Goal: Transaction & Acquisition: Purchase product/service

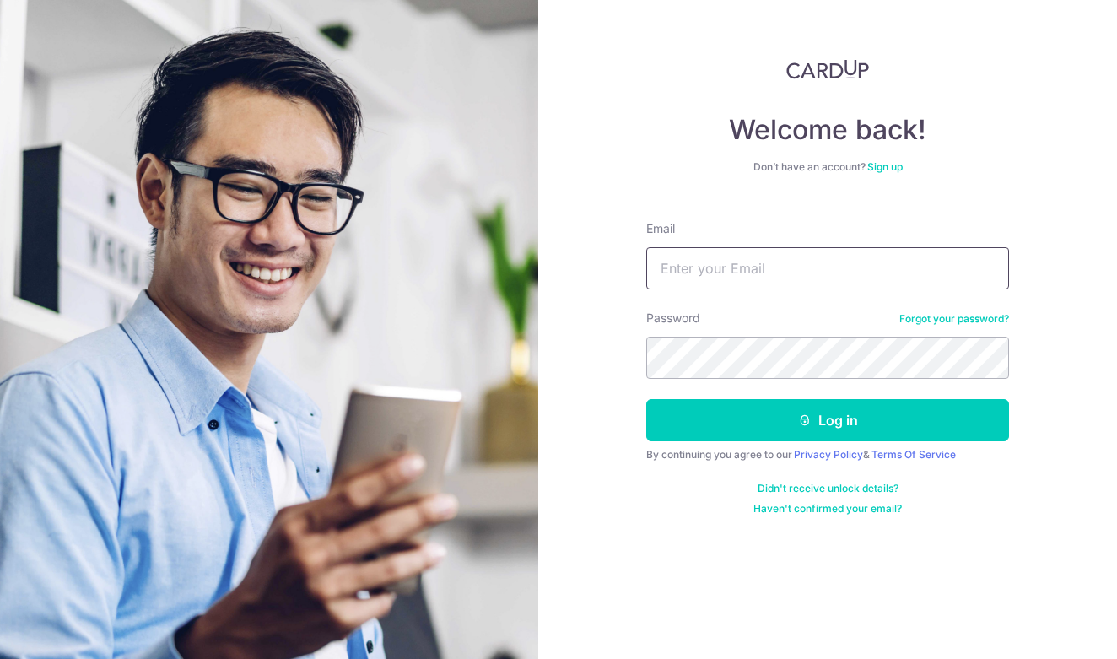
type input "juDqTnKqdotxSZRRy2NZ"
click at [828, 420] on button "Log in" at bounding box center [827, 420] width 363 height 42
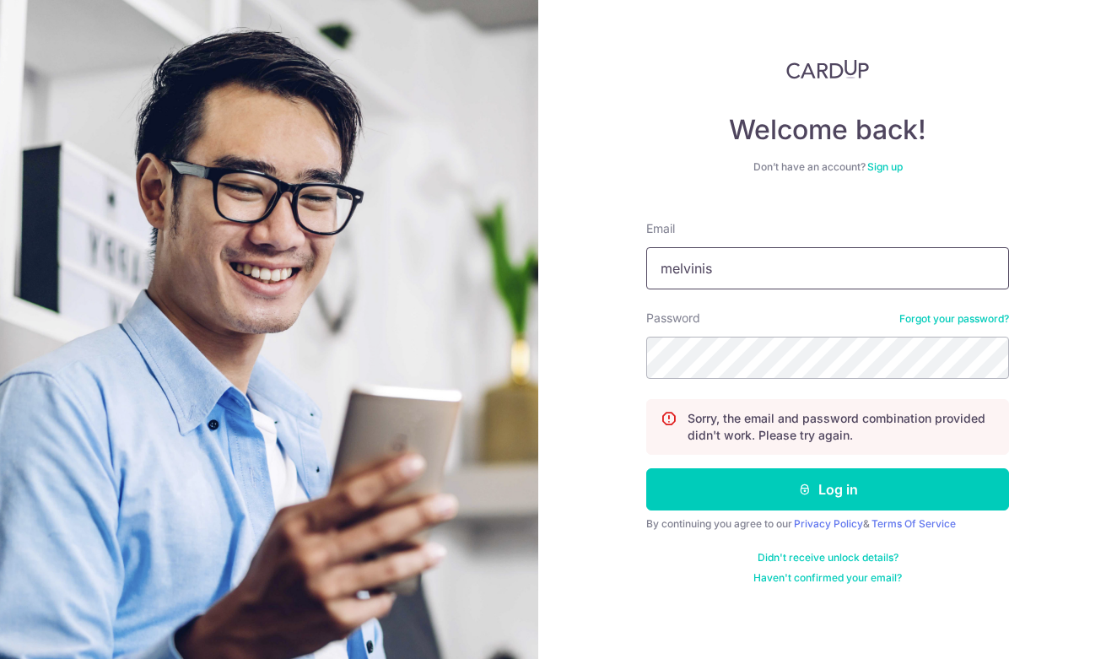
type input "[DEMOGRAPHIC_DATA]"
click at [781, 283] on input "juDqTnKqdotxSZRRy2NZ" at bounding box center [827, 268] width 363 height 42
type input "melvinism@hotmail.com"
click at [828, 489] on button "Log in" at bounding box center [827, 489] width 363 height 42
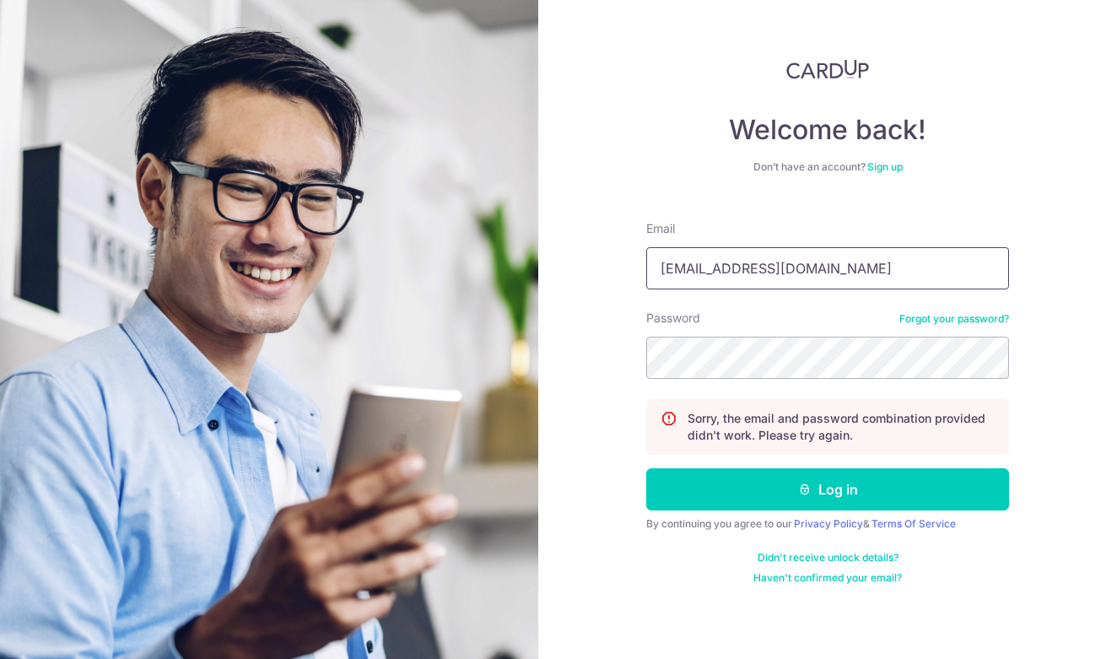
type input "melvinong1701@gmail.com"
click at [828, 489] on button "Log in" at bounding box center [827, 489] width 363 height 42
type input "[EMAIL_ADDRESS][DOMAIN_NAME]"
click at [828, 489] on button "Log in" at bounding box center [827, 489] width 363 height 42
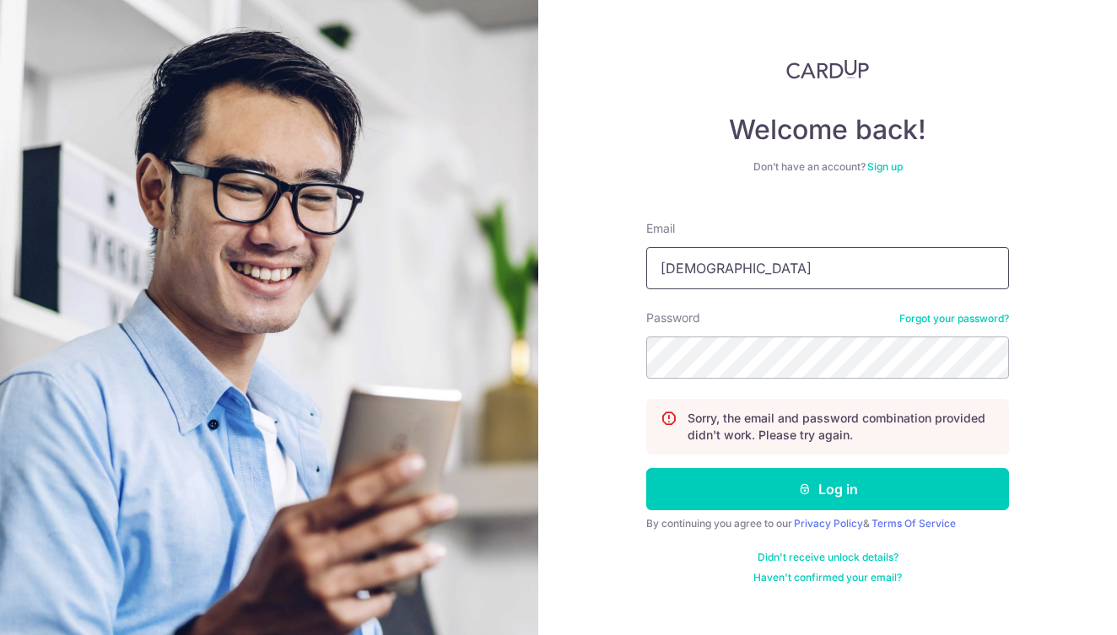
type input "[DEMOGRAPHIC_DATA]"
click at [840, 276] on input "[DEMOGRAPHIC_DATA]" at bounding box center [827, 268] width 363 height 42
type input "[EMAIL_ADDRESS][DOMAIN_NAME]"
click at [828, 489] on button "Log in" at bounding box center [827, 489] width 363 height 42
type input "[DEMOGRAPHIC_DATA]"
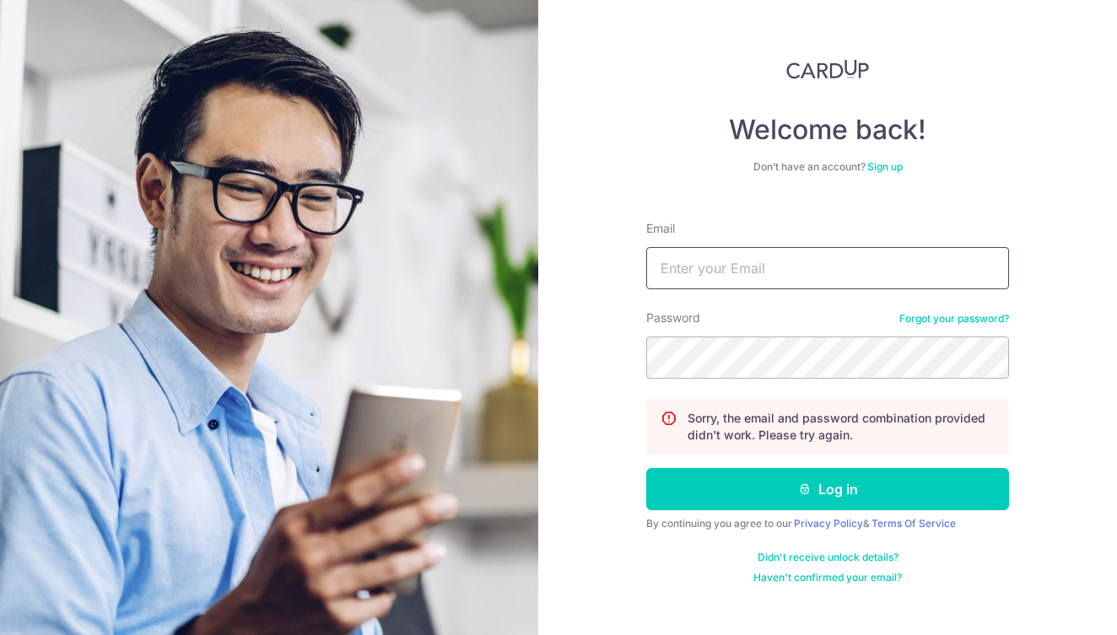
type input "[EMAIL_ADDRESS][DOMAIN_NAME]"
click at [828, 489] on button "Log in" at bounding box center [827, 489] width 363 height 42
click at [937, 321] on link "Forgot your password?" at bounding box center [955, 319] width 110 height 14
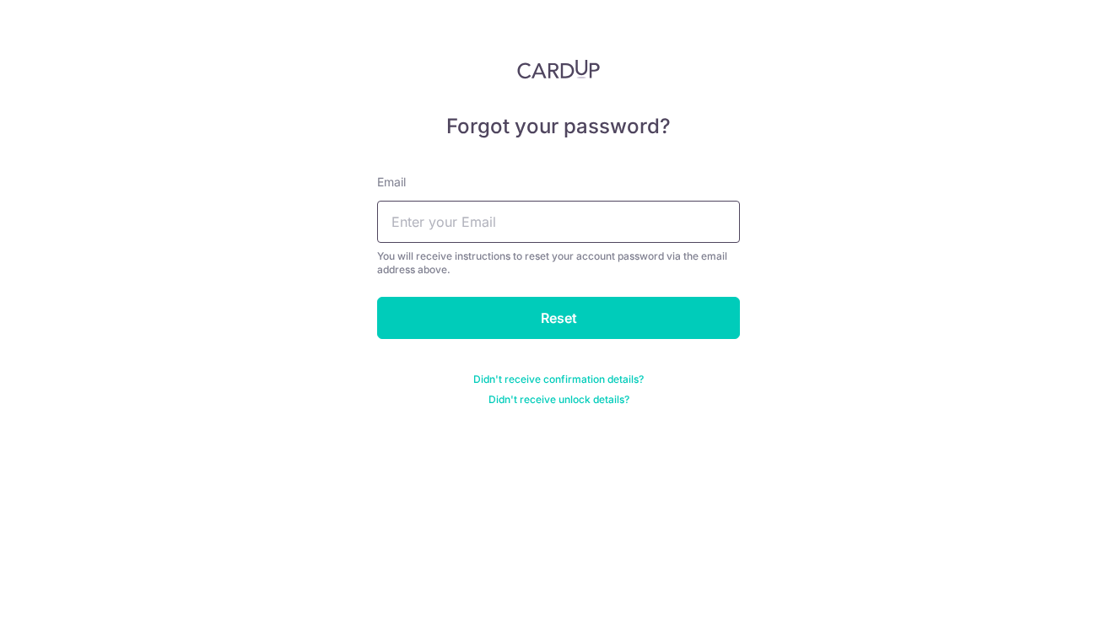
click at [624, 205] on input "text" at bounding box center [558, 222] width 363 height 42
drag, startPoint x: 624, startPoint y: 205, endPoint x: 795, endPoint y: 3, distance: 264.6
click at [795, 3] on div "Forgot your password? Email Melvin's You will receive instructions to reset you…" at bounding box center [558, 317] width 1117 height 635
click at [494, 216] on input "Melvin's" at bounding box center [558, 222] width 363 height 42
type input "Melvinism@hotmail.com"
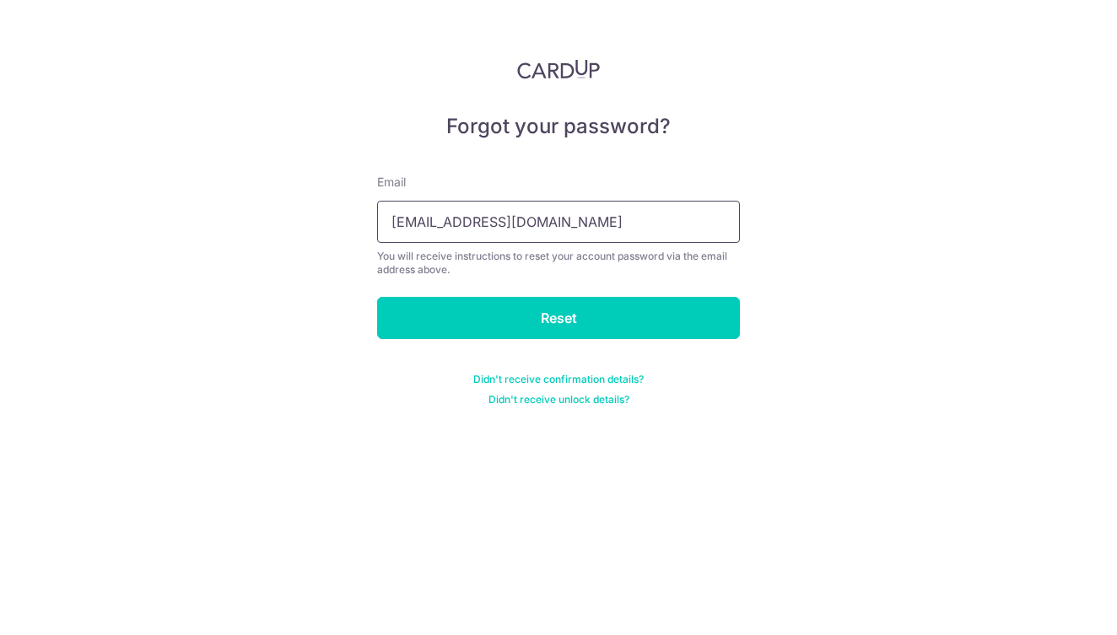
click at [559, 318] on input "Reset" at bounding box center [558, 318] width 363 height 42
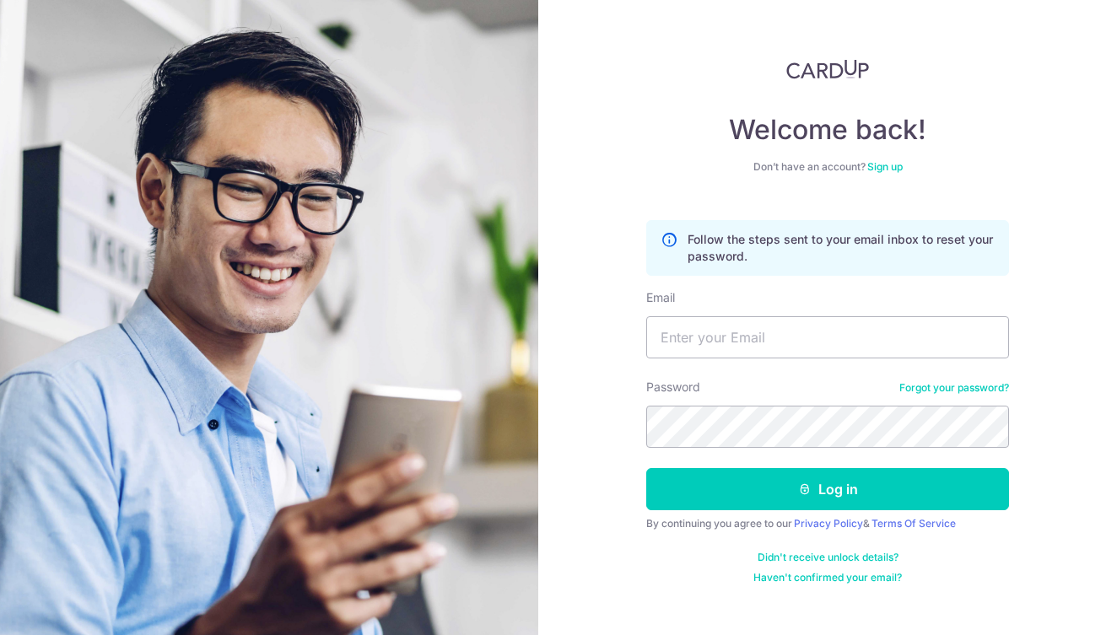
click at [566, 247] on div "Welcome back! Don’t have an account? Sign up Follow the steps sent to your emai…" at bounding box center [827, 317] width 579 height 635
click at [718, 336] on input "Email" at bounding box center [827, 337] width 363 height 42
type input "melvinism@hotmail.com"
click at [828, 489] on button "Log in" at bounding box center [827, 489] width 363 height 42
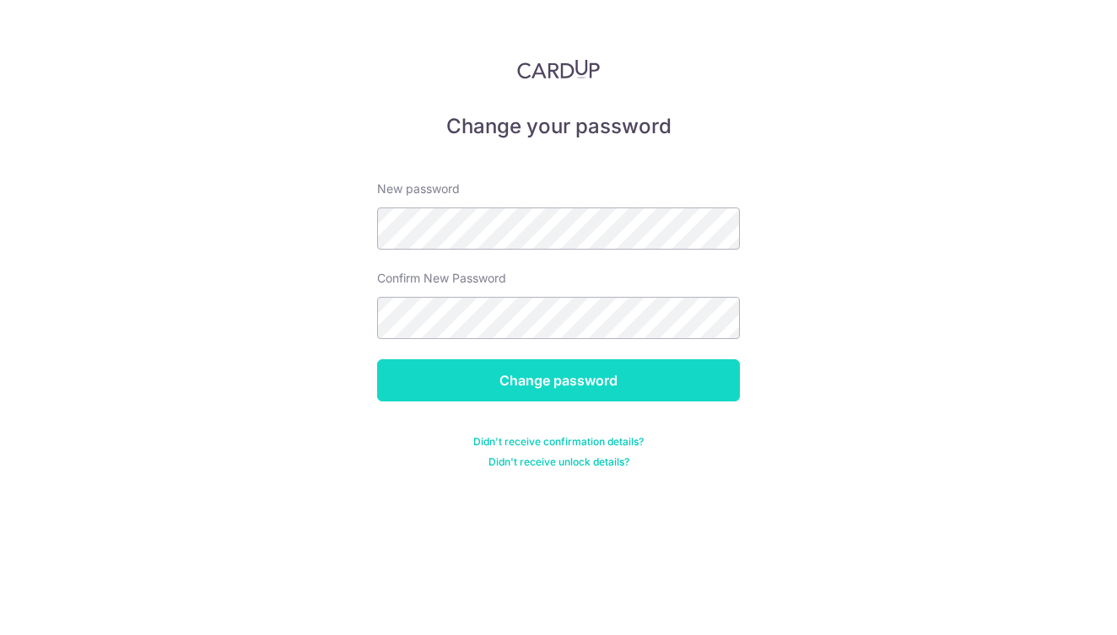
click at [593, 366] on input "Change password" at bounding box center [558, 380] width 363 height 42
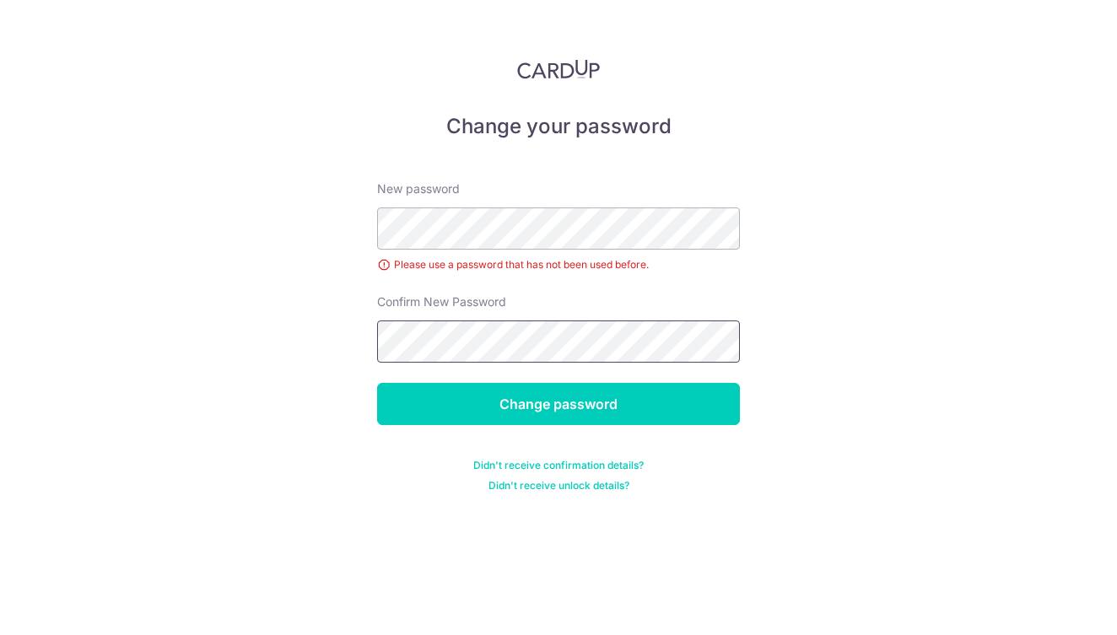
click at [559, 404] on input "Change password" at bounding box center [558, 404] width 363 height 42
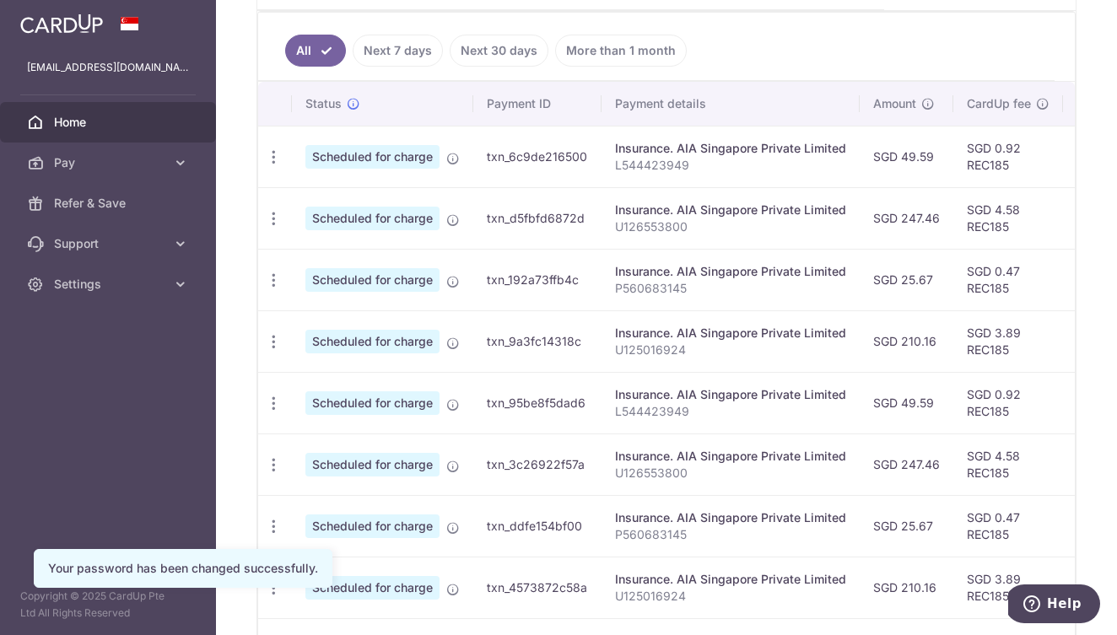
scroll to position [449, 0]
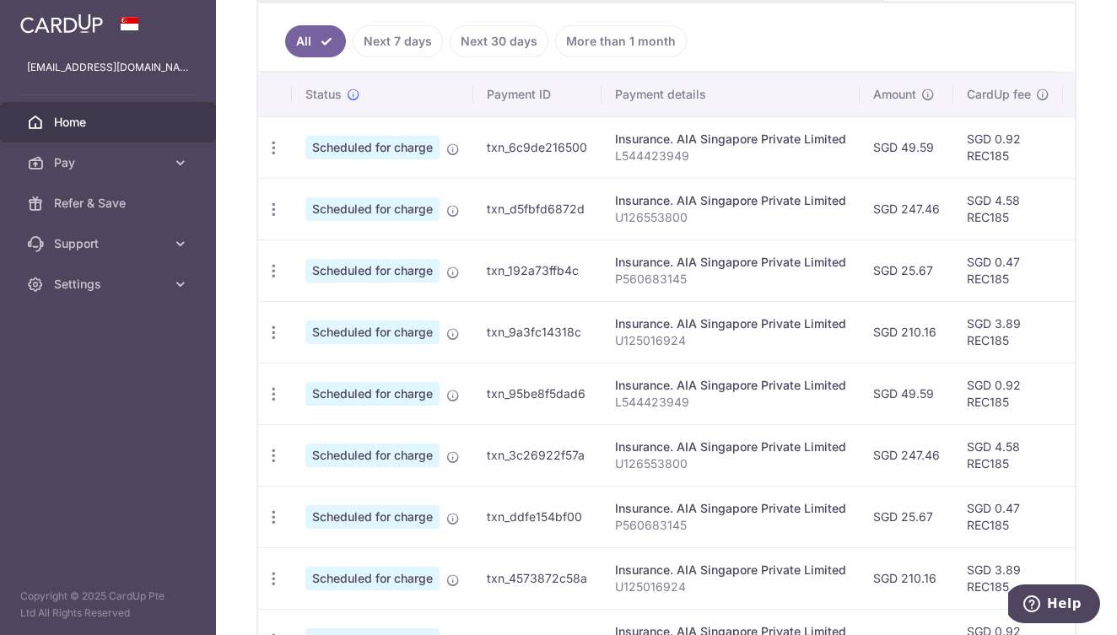
click at [659, 217] on p "U126553800" at bounding box center [730, 217] width 231 height 17
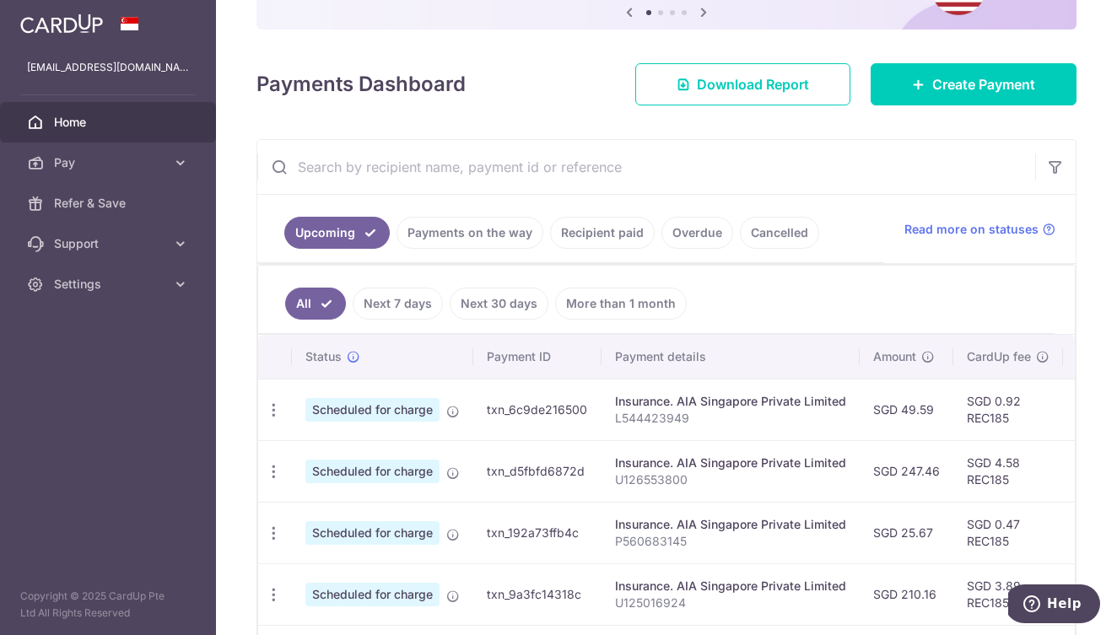
scroll to position [188, 0]
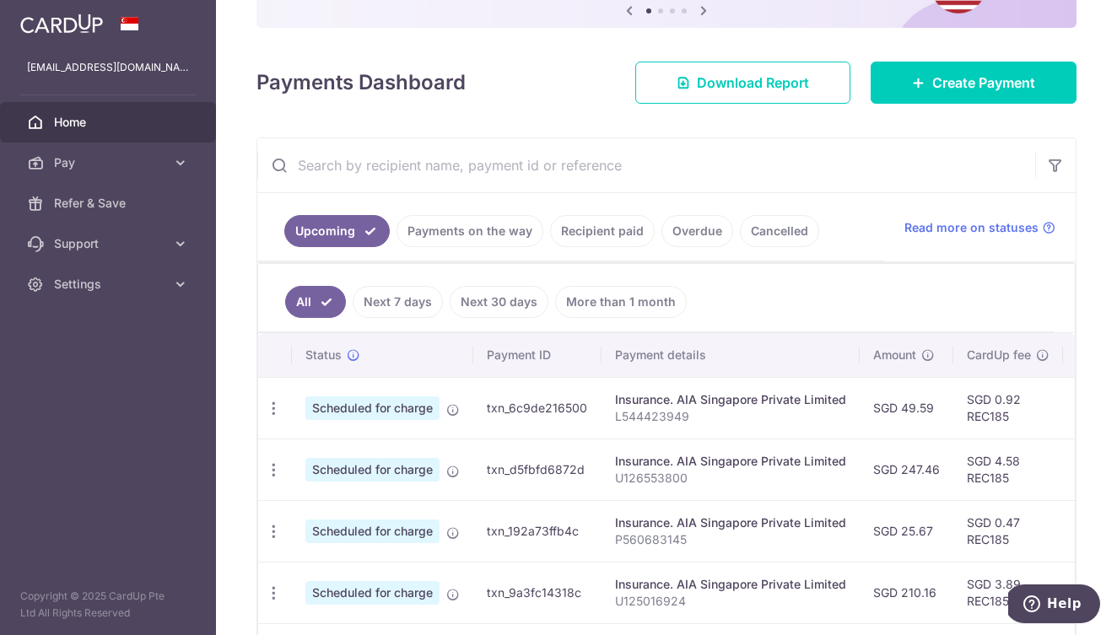
click at [400, 306] on link "Next 7 days" at bounding box center [398, 302] width 90 height 32
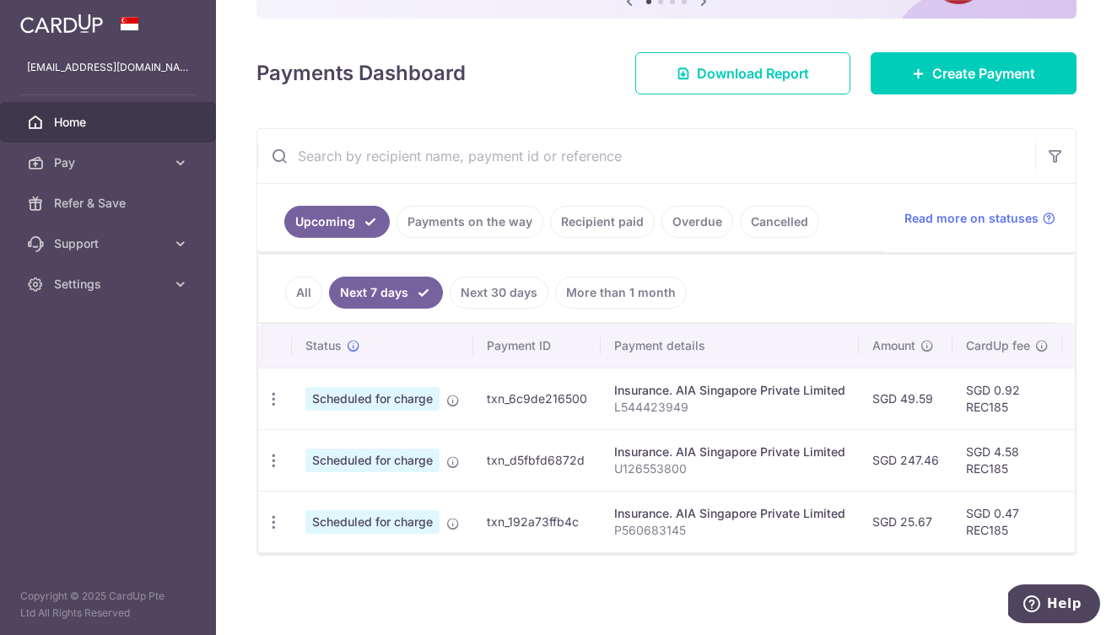
scroll to position [197, 0]
click at [130, 119] on span "Home" at bounding box center [109, 122] width 111 height 17
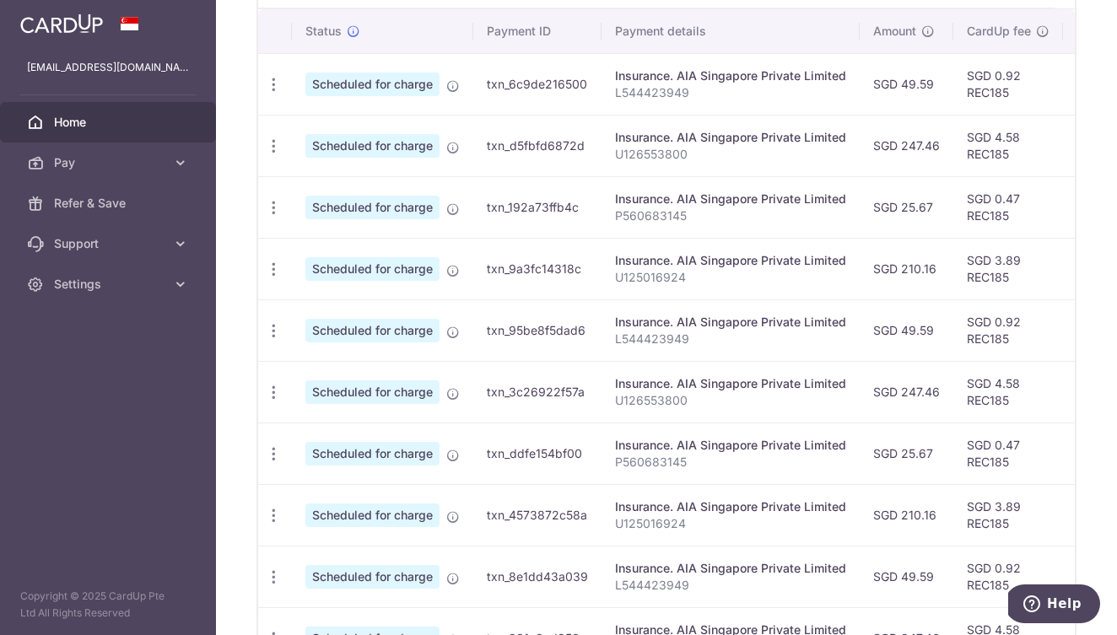
scroll to position [511, 0]
click at [269, 87] on icon "button" at bounding box center [274, 87] width 18 height 18
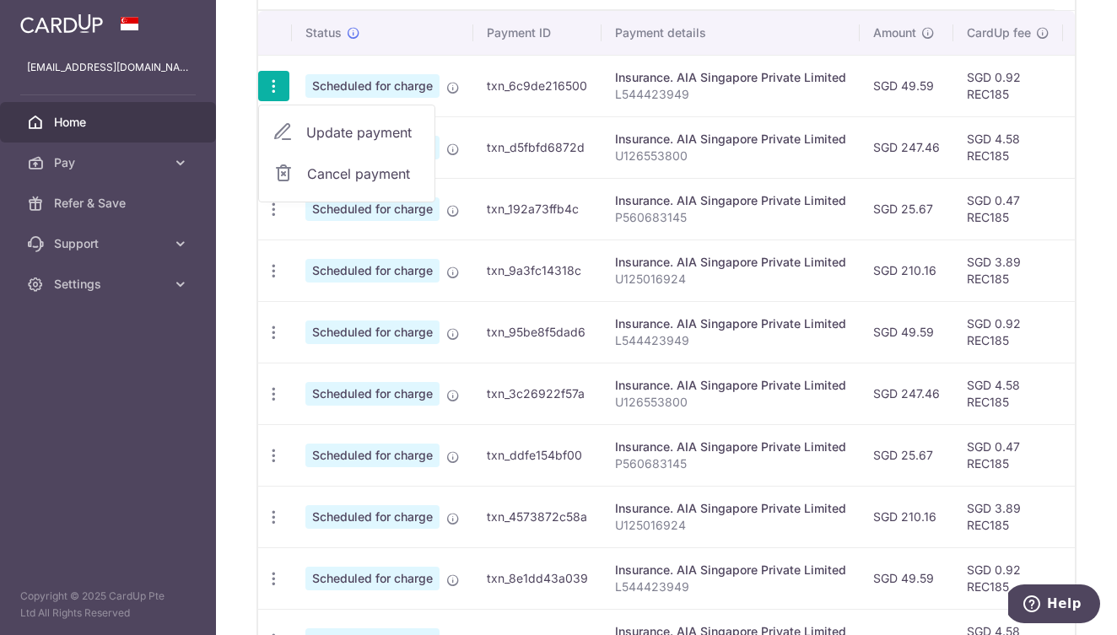
click at [351, 138] on span "Update payment" at bounding box center [363, 132] width 115 height 20
radio input "true"
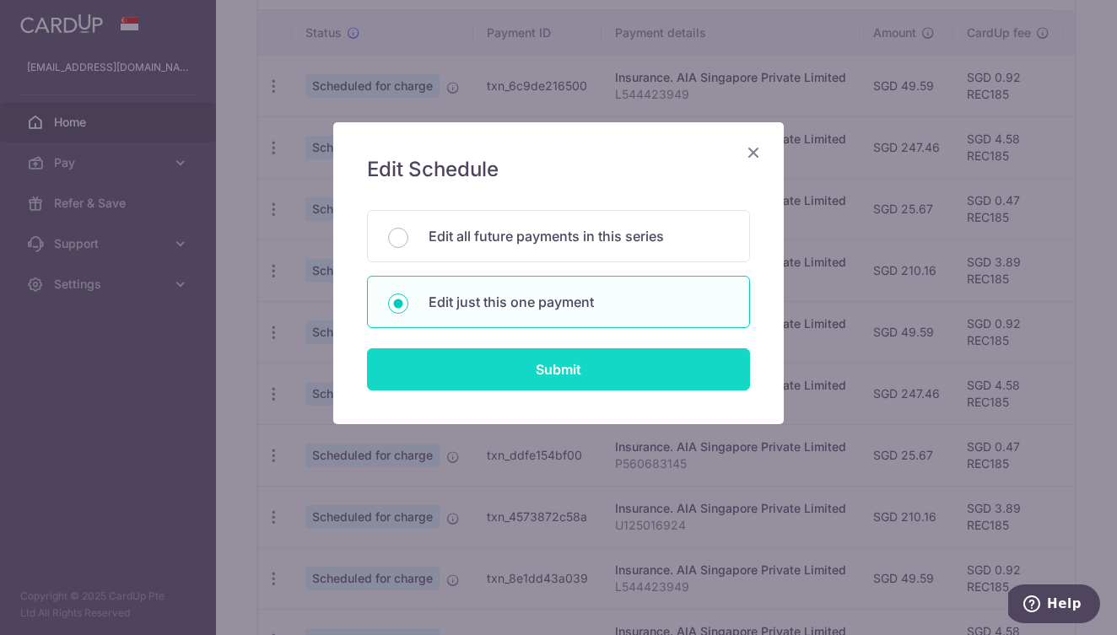
click at [573, 373] on input "Submit" at bounding box center [558, 370] width 383 height 42
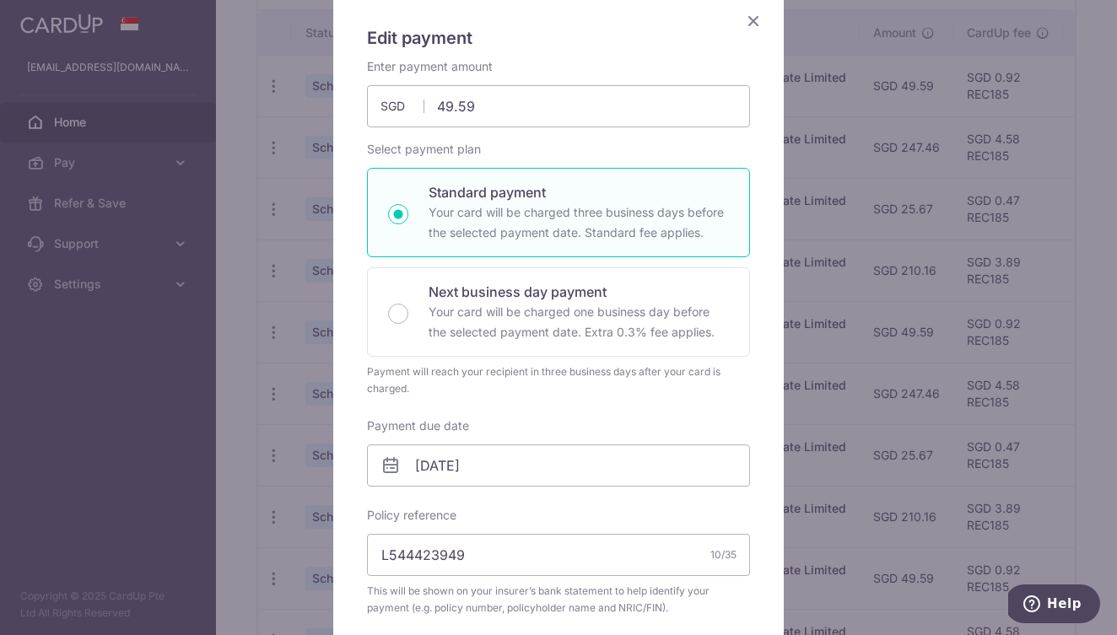
scroll to position [135, 0]
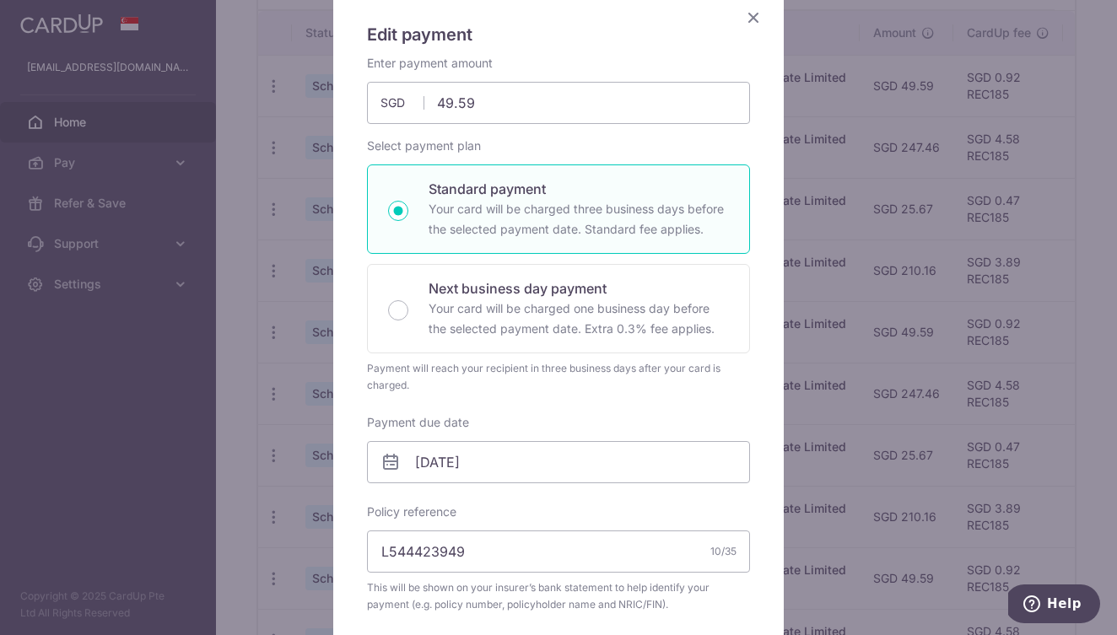
click at [868, 291] on div "Edit payment By clicking apply, you will make changes to all payments to AIA Si…" at bounding box center [558, 317] width 1117 height 635
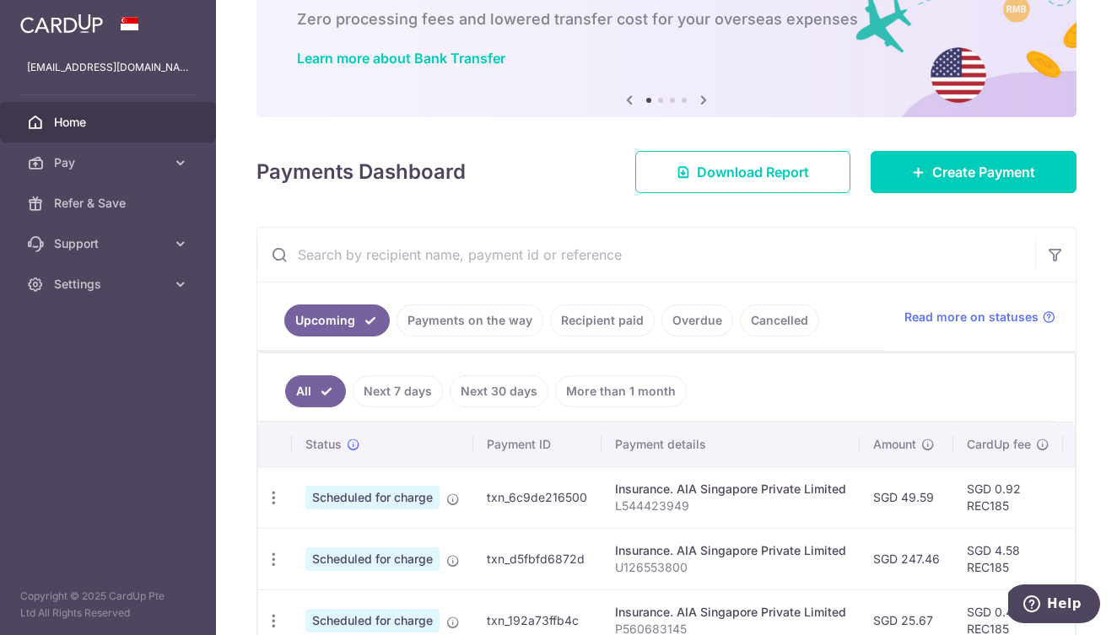
scroll to position [107, 0]
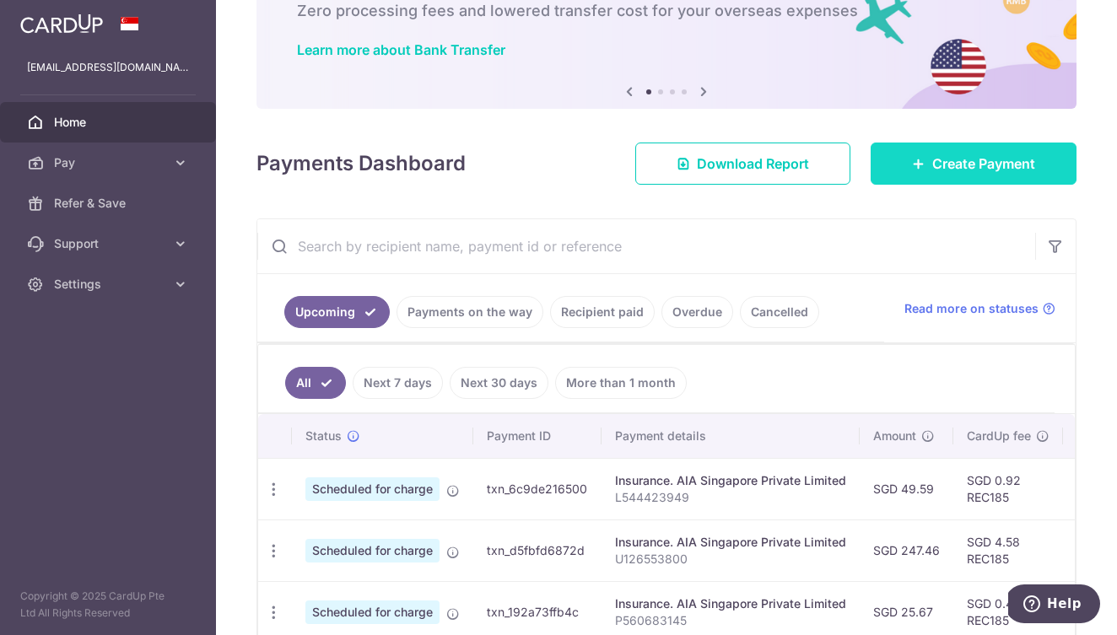
click at [966, 167] on span "Create Payment" at bounding box center [983, 164] width 103 height 20
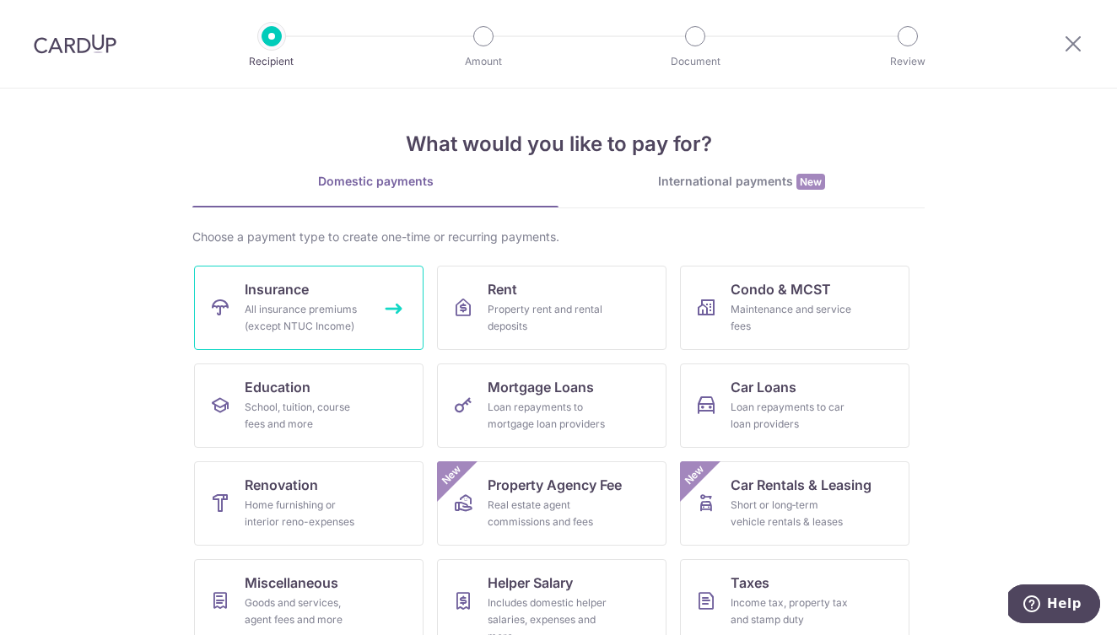
click at [280, 287] on span "Insurance" at bounding box center [277, 289] width 64 height 20
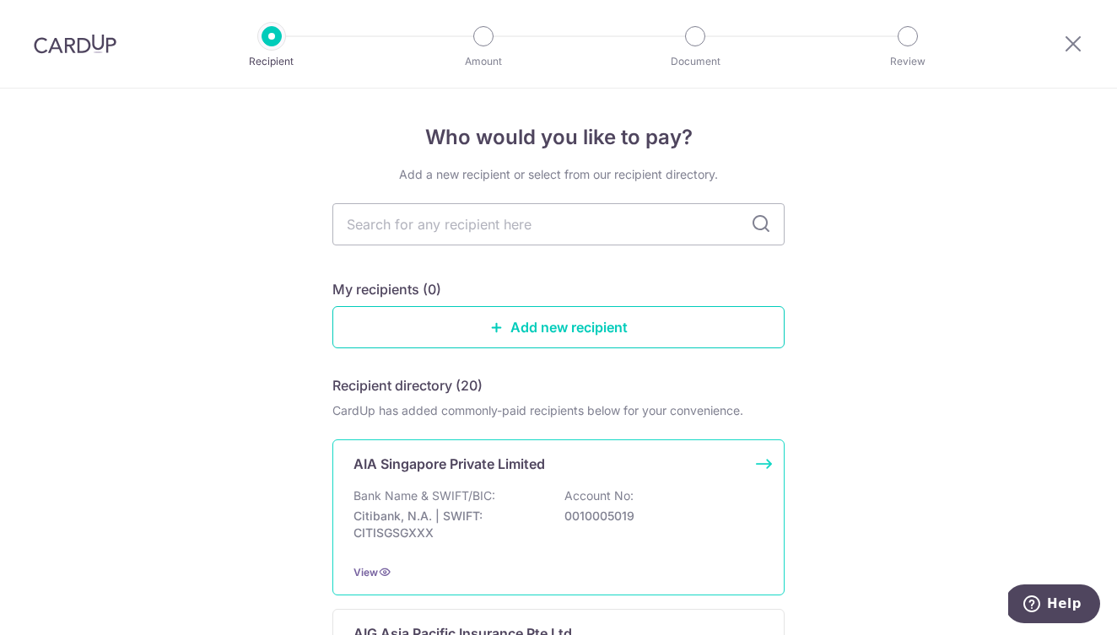
click at [489, 493] on p "Bank Name & SWIFT/BIC:" at bounding box center [425, 496] width 142 height 17
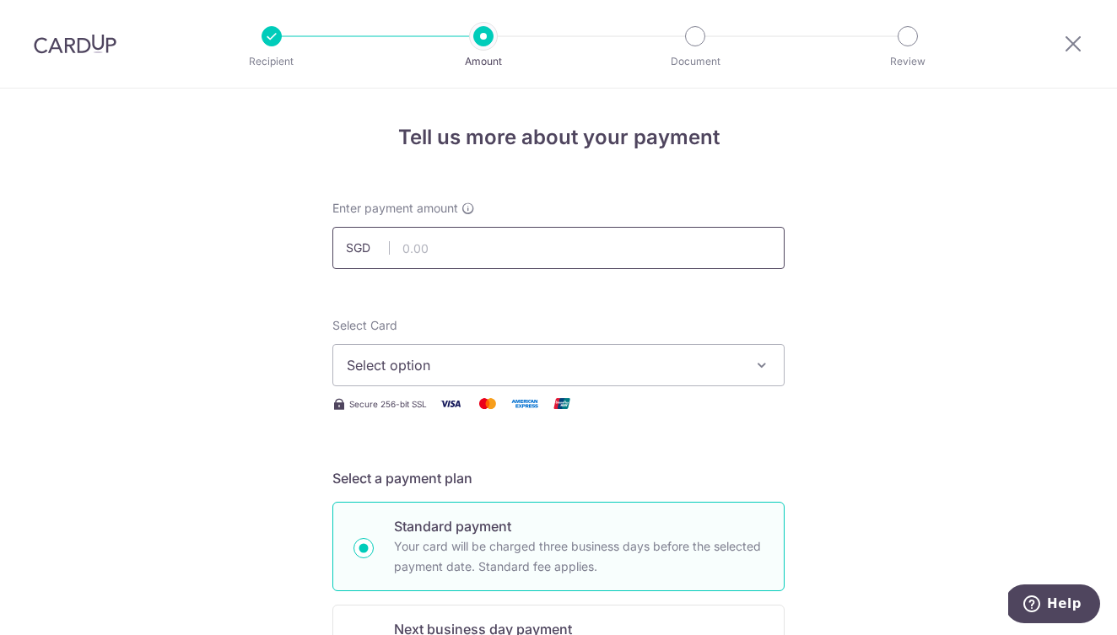
click at [501, 247] on input "text" at bounding box center [558, 248] width 452 height 42
type input "138.33"
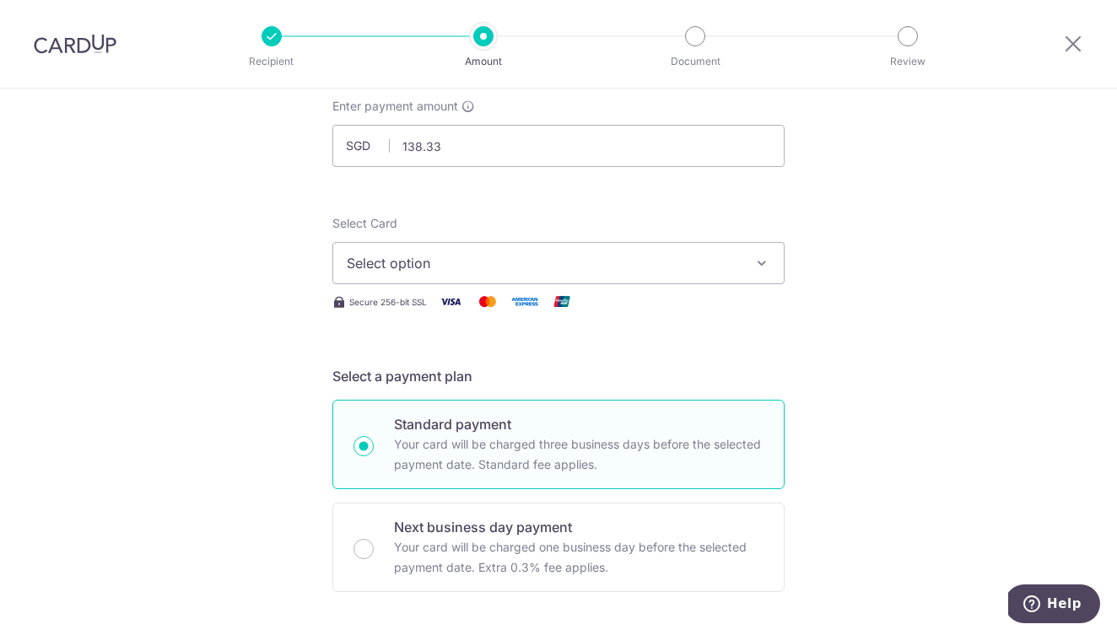
scroll to position [106, 0]
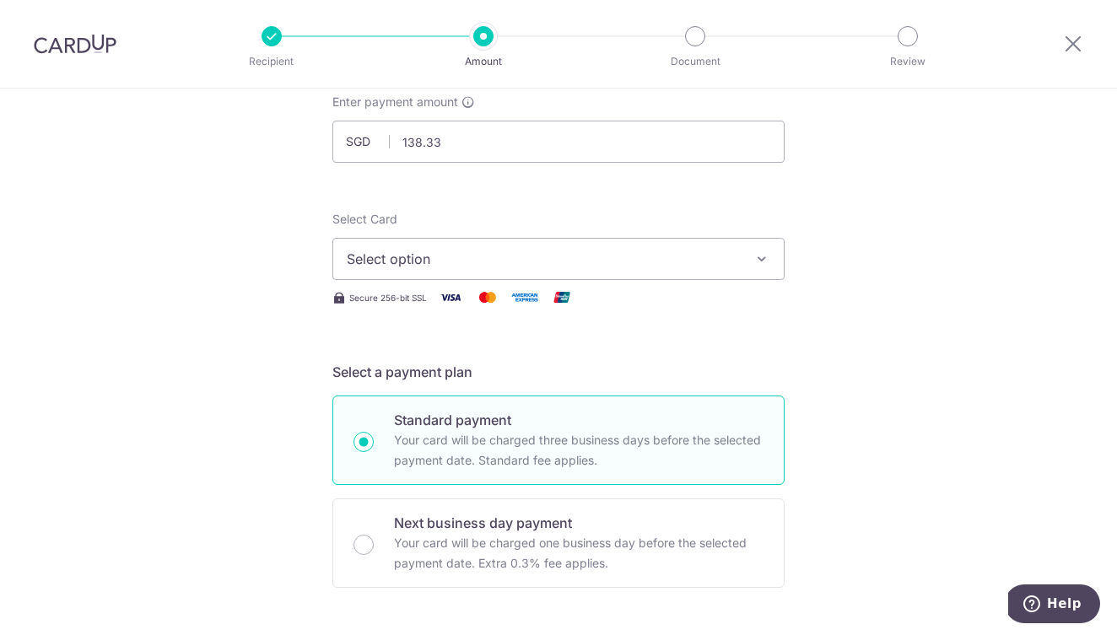
click at [516, 262] on span "Select option" at bounding box center [543, 259] width 393 height 20
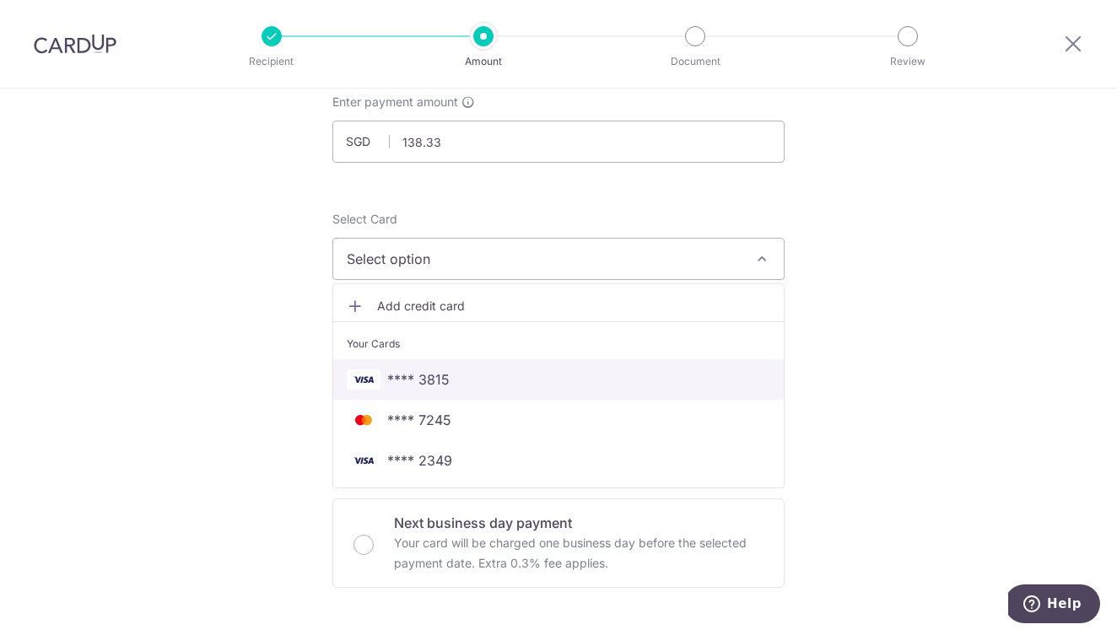
click at [500, 382] on span "**** 3815" at bounding box center [559, 380] width 424 height 20
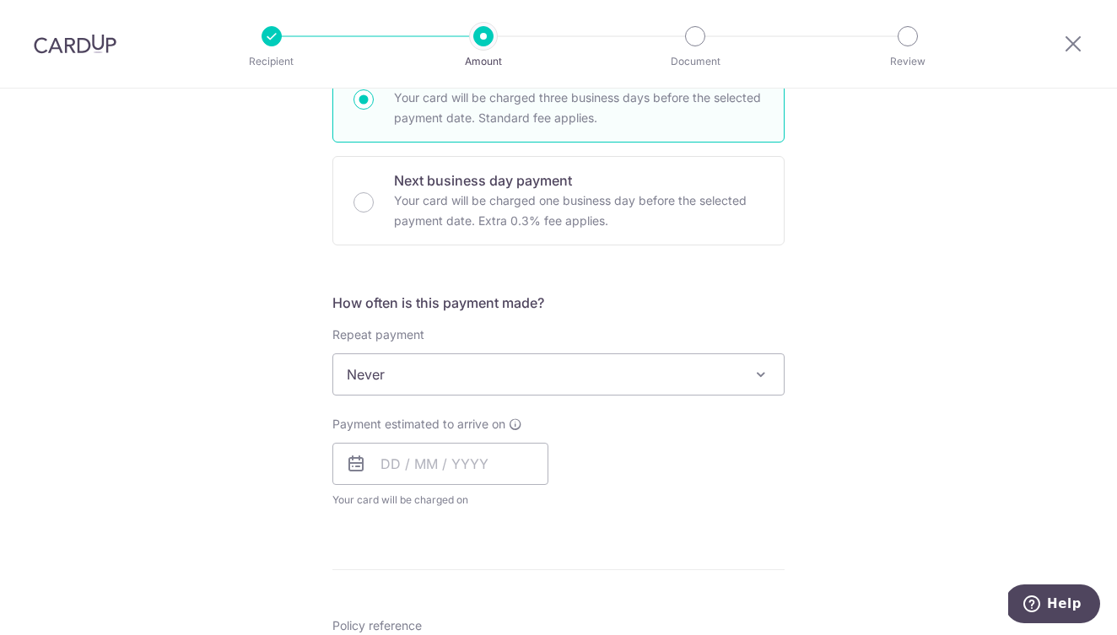
scroll to position [451, 0]
click at [486, 377] on span "Never" at bounding box center [558, 372] width 451 height 41
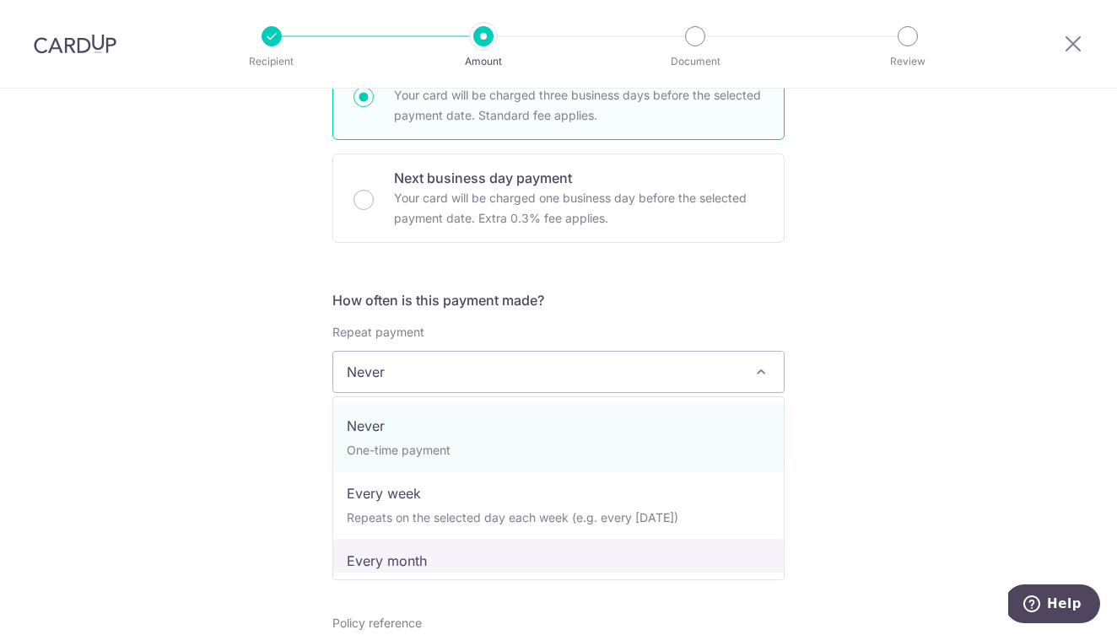
select select "3"
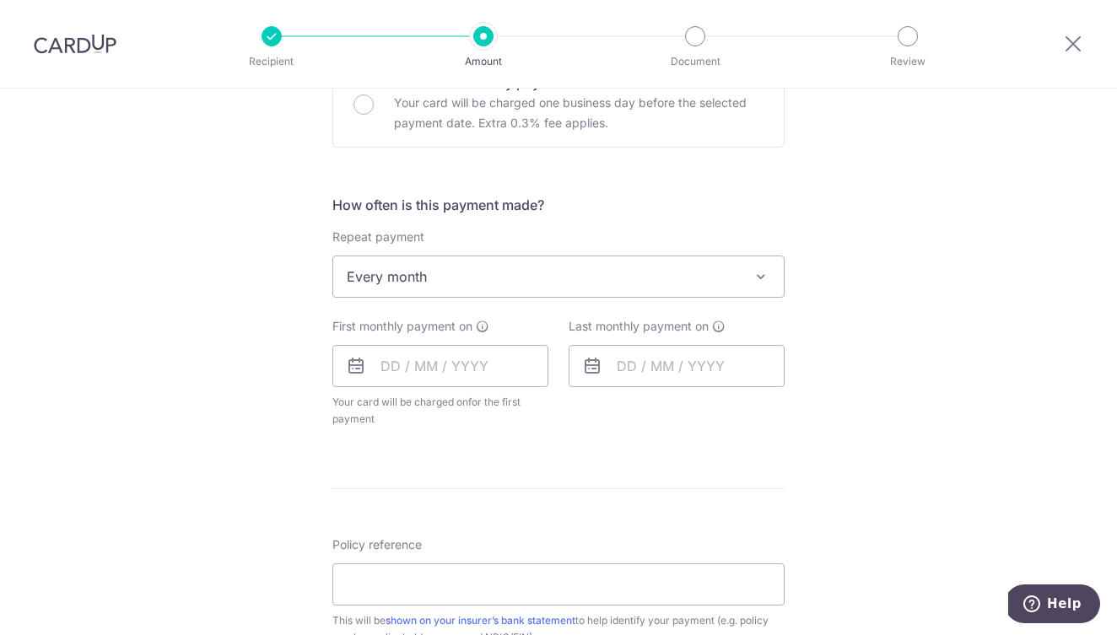
scroll to position [570, 0]
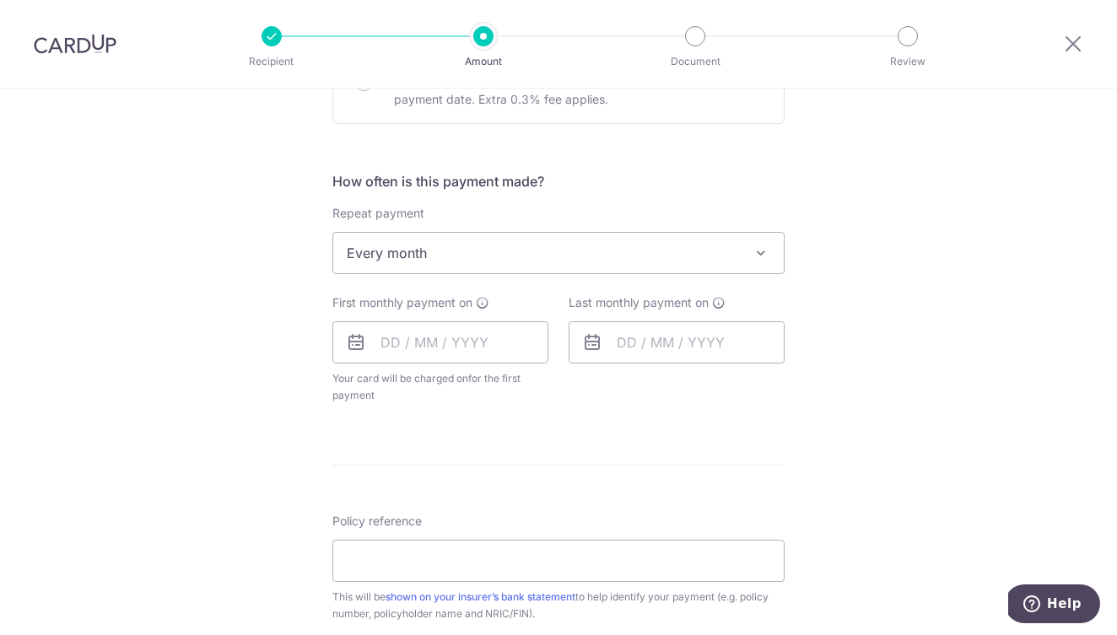
click at [440, 366] on div "First monthly payment on Your card will be charged on for the first payment * I…" at bounding box center [440, 349] width 216 height 110
click at [435, 340] on input "text" at bounding box center [440, 342] width 216 height 42
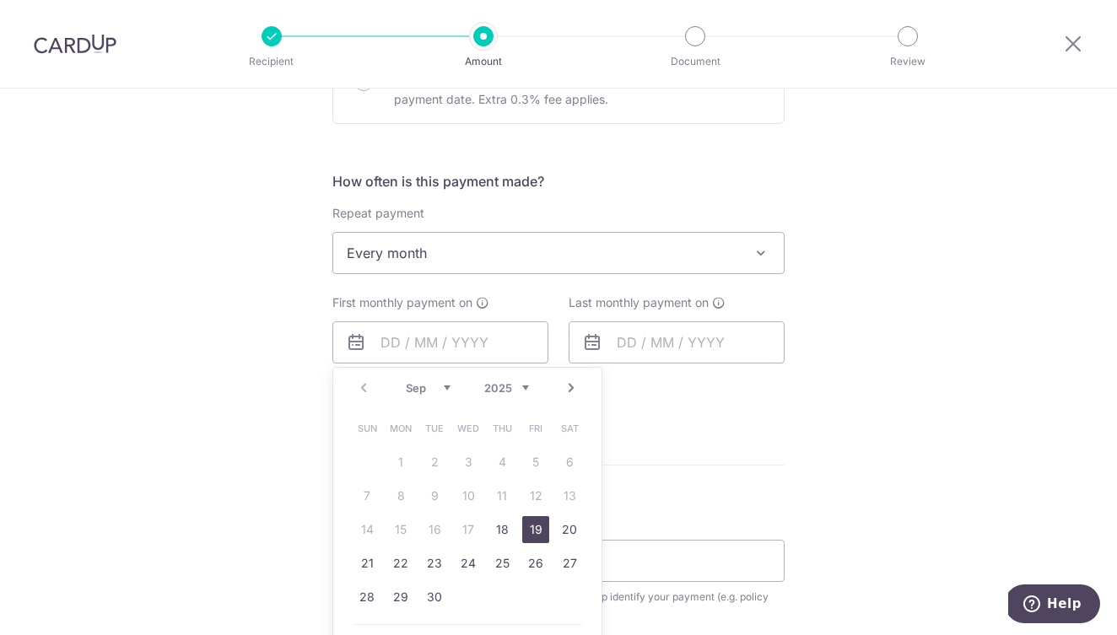
click at [534, 529] on link "19" at bounding box center [535, 529] width 27 height 27
type input "[DATE]"
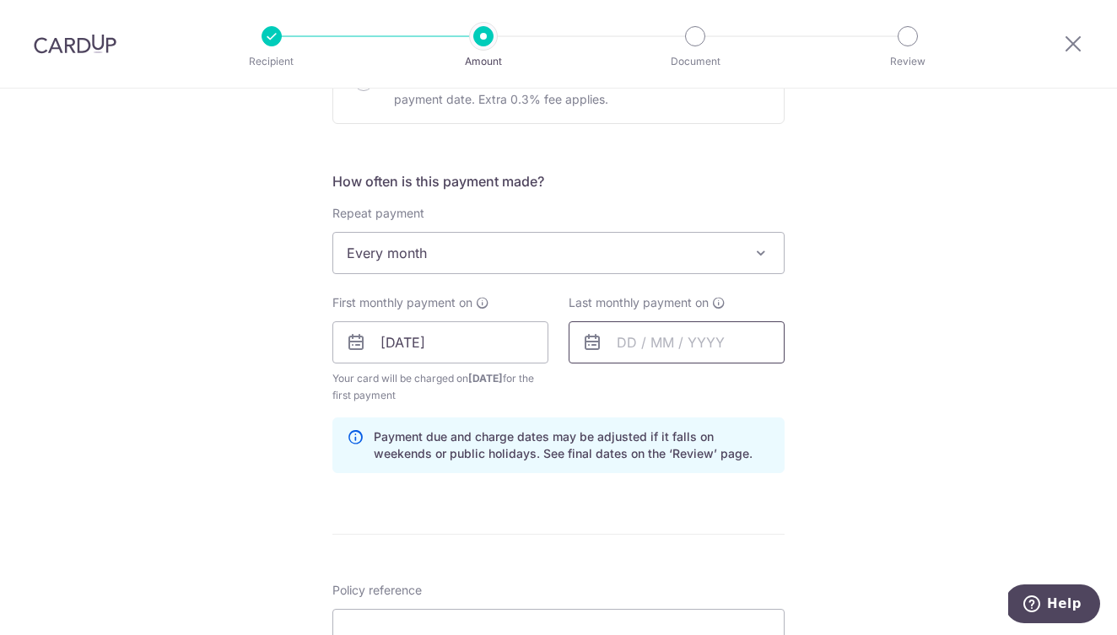
click at [640, 329] on input "text" at bounding box center [677, 342] width 216 height 42
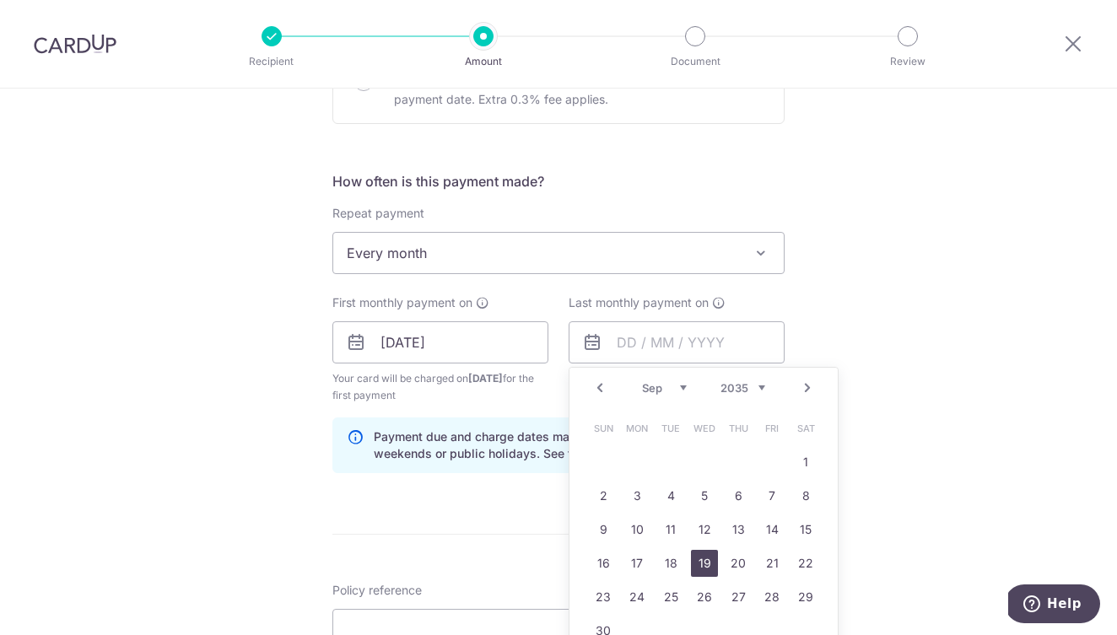
click at [694, 570] on link "19" at bounding box center [704, 563] width 27 height 27
type input "19/09/2035"
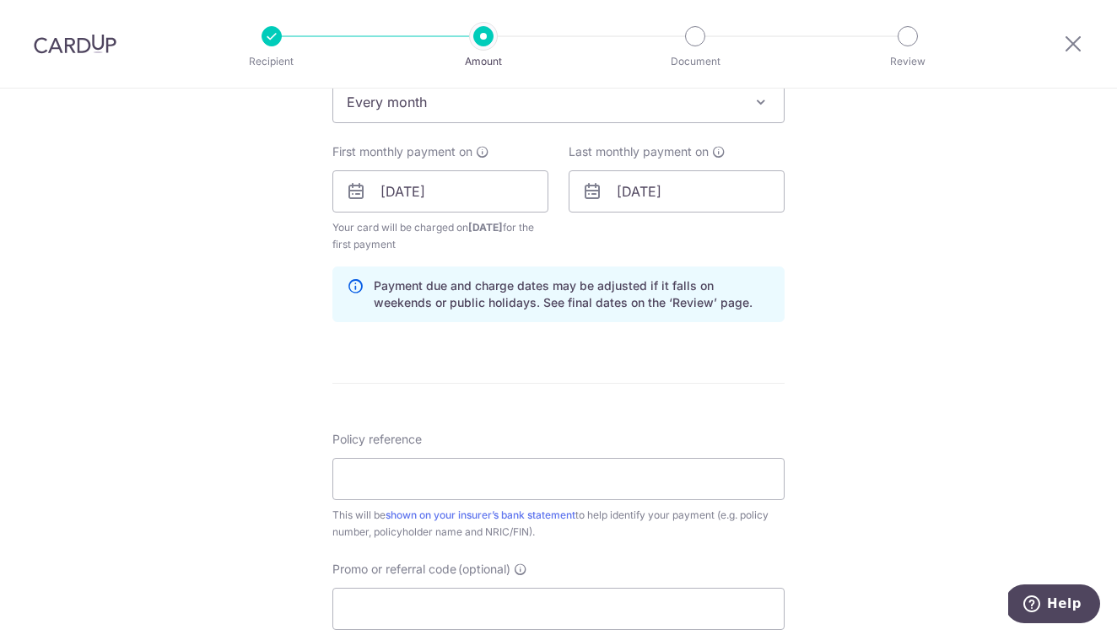
scroll to position [734, 0]
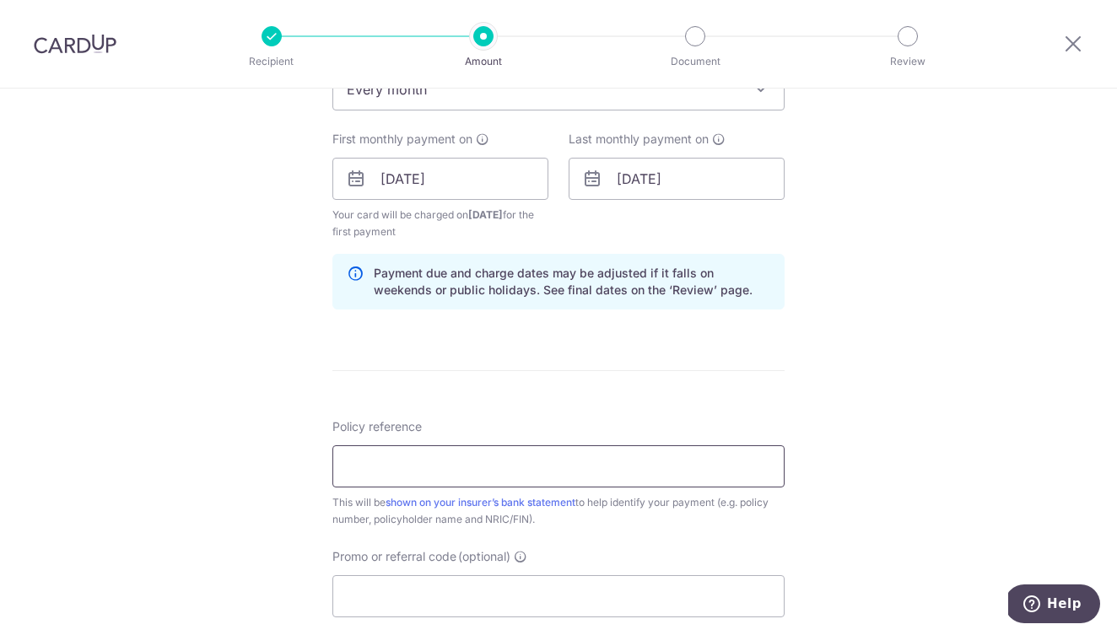
click at [603, 462] on input "Policy reference" at bounding box center [558, 467] width 452 height 42
type input "L544423936"
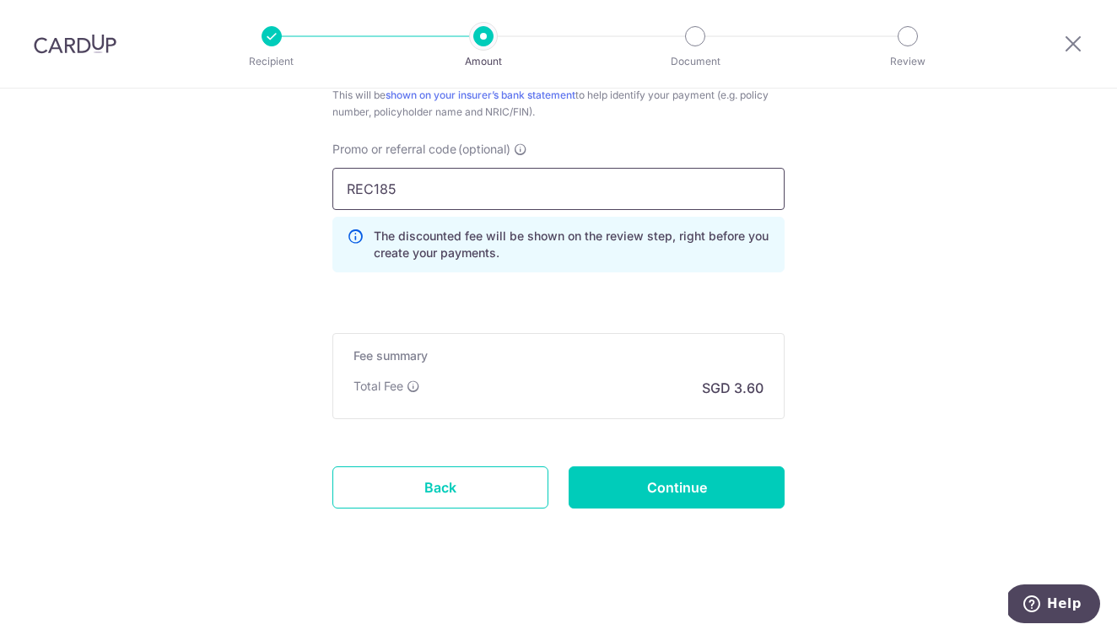
scroll to position [1142, 0]
type input "REC185"
click at [674, 487] on input "Continue" at bounding box center [677, 488] width 216 height 42
type input "Create Schedule"
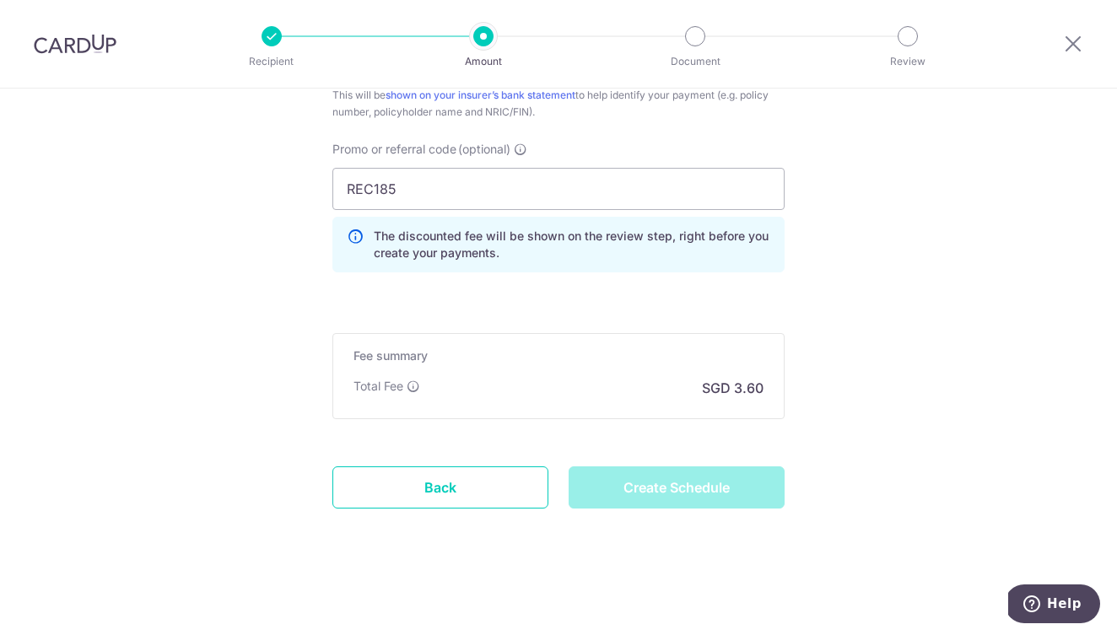
click at [662, 509] on div "Create Schedule" at bounding box center [677, 488] width 236 height 42
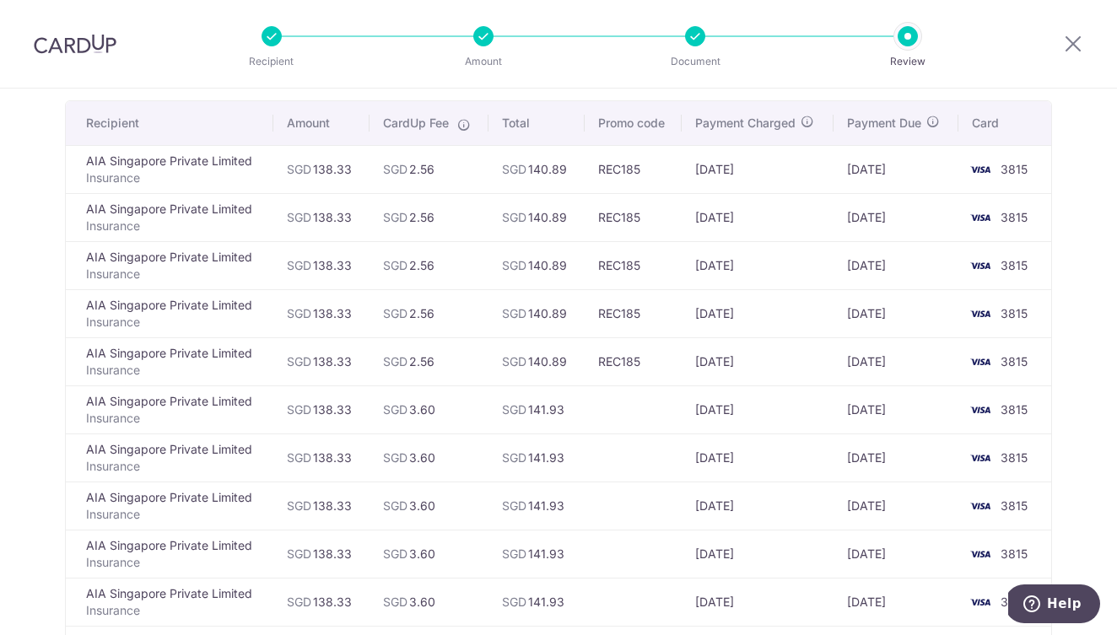
scroll to position [126, 0]
